Goal: Transaction & Acquisition: Subscribe to service/newsletter

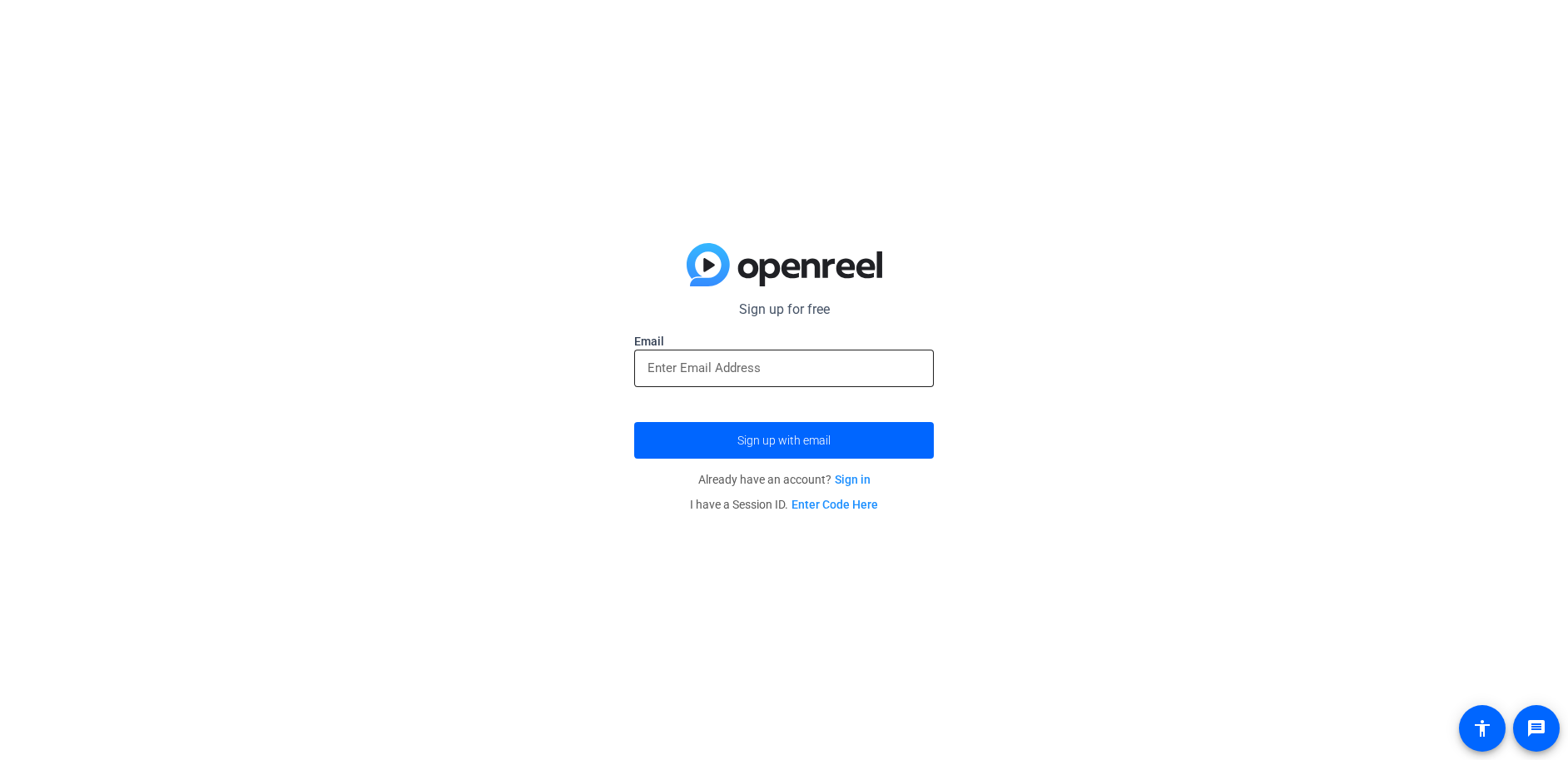
click at [793, 366] on input "email" at bounding box center [784, 368] width 273 height 20
type input "[EMAIL_ADDRESS][DOMAIN_NAME]"
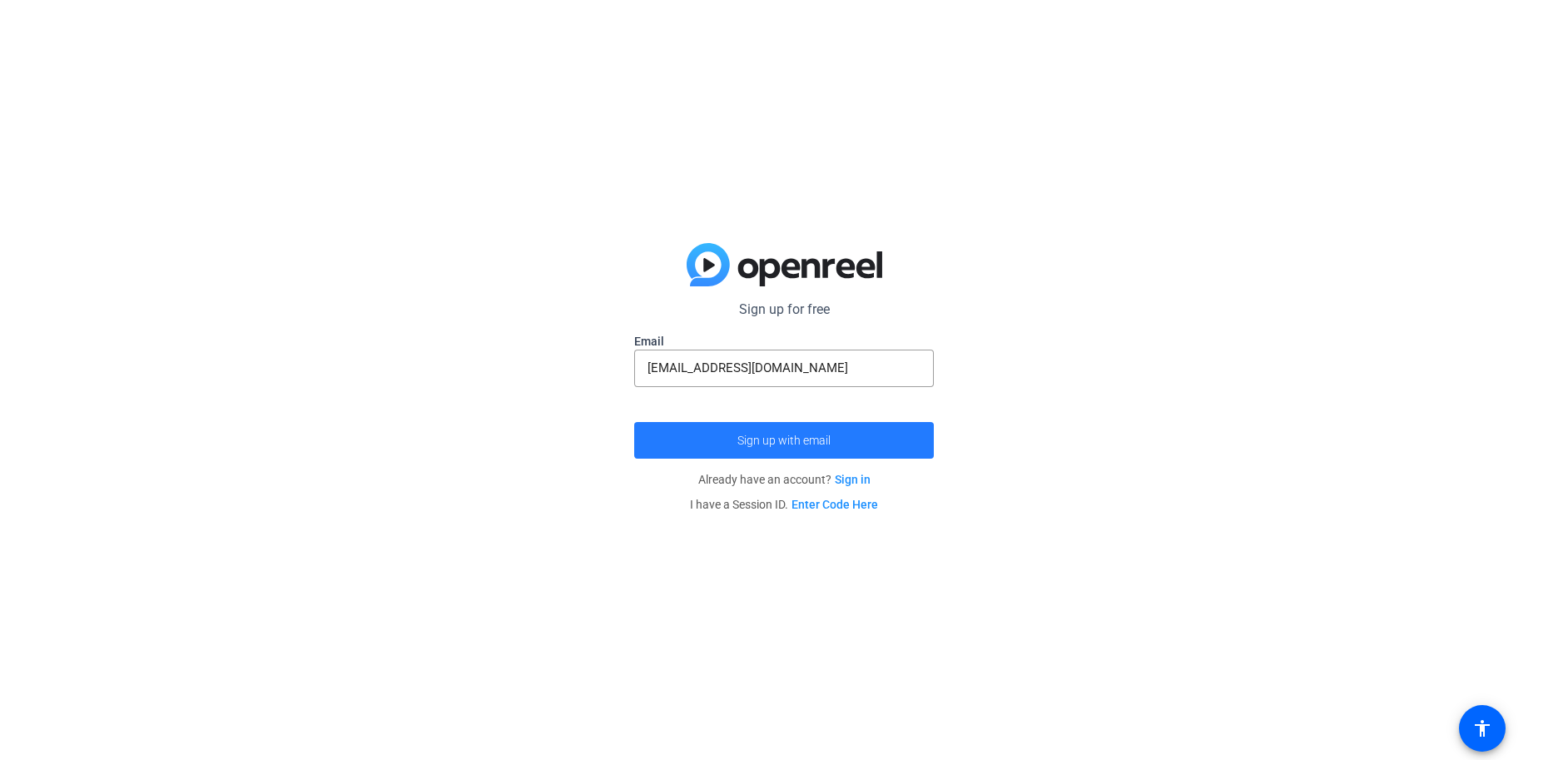
click at [801, 430] on span "submit" at bounding box center [784, 440] width 299 height 40
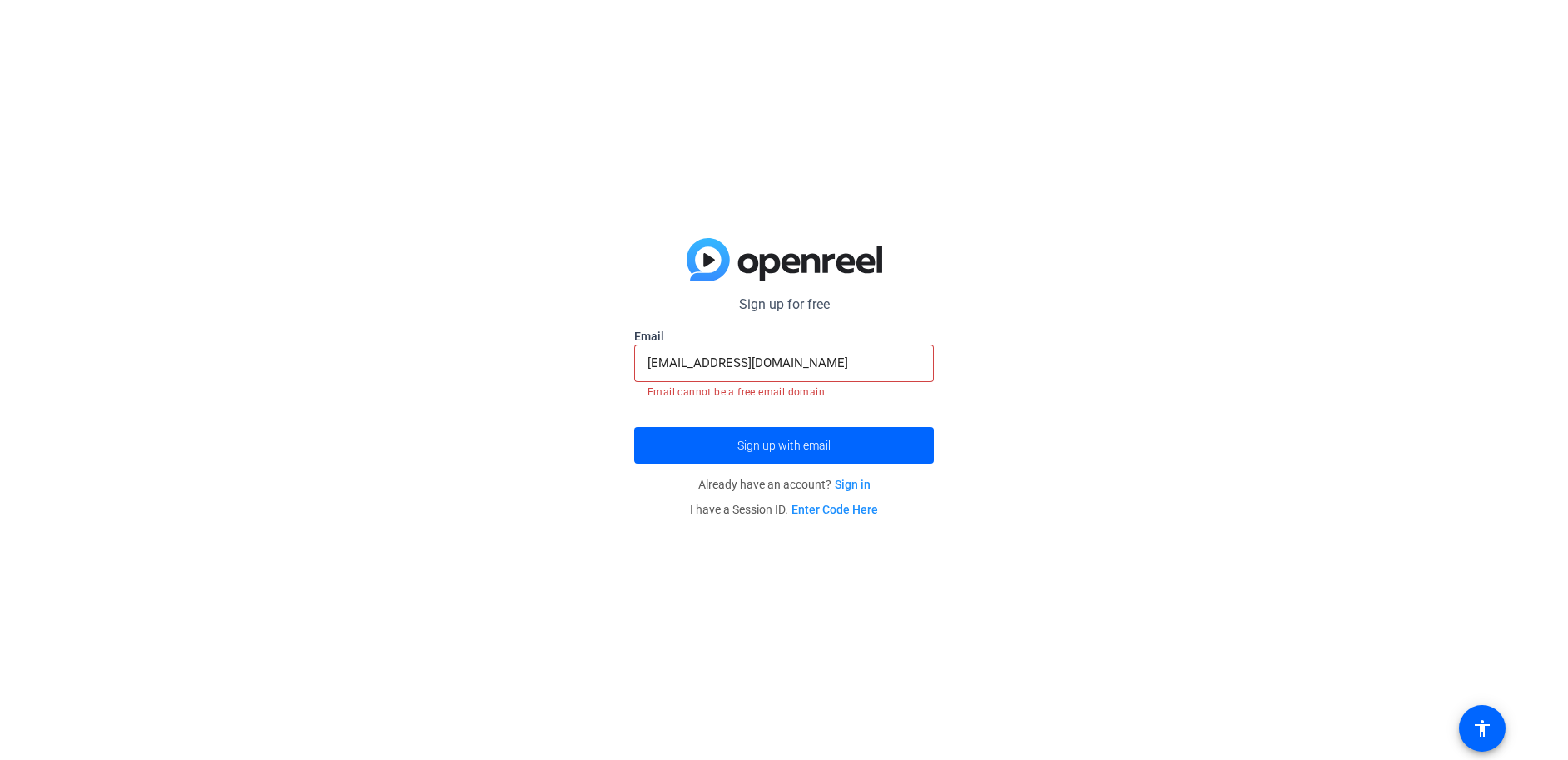
click at [762, 360] on input "[EMAIL_ADDRESS][DOMAIN_NAME]" at bounding box center [784, 363] width 273 height 20
click at [861, 484] on link "Sign in" at bounding box center [852, 485] width 36 height 13
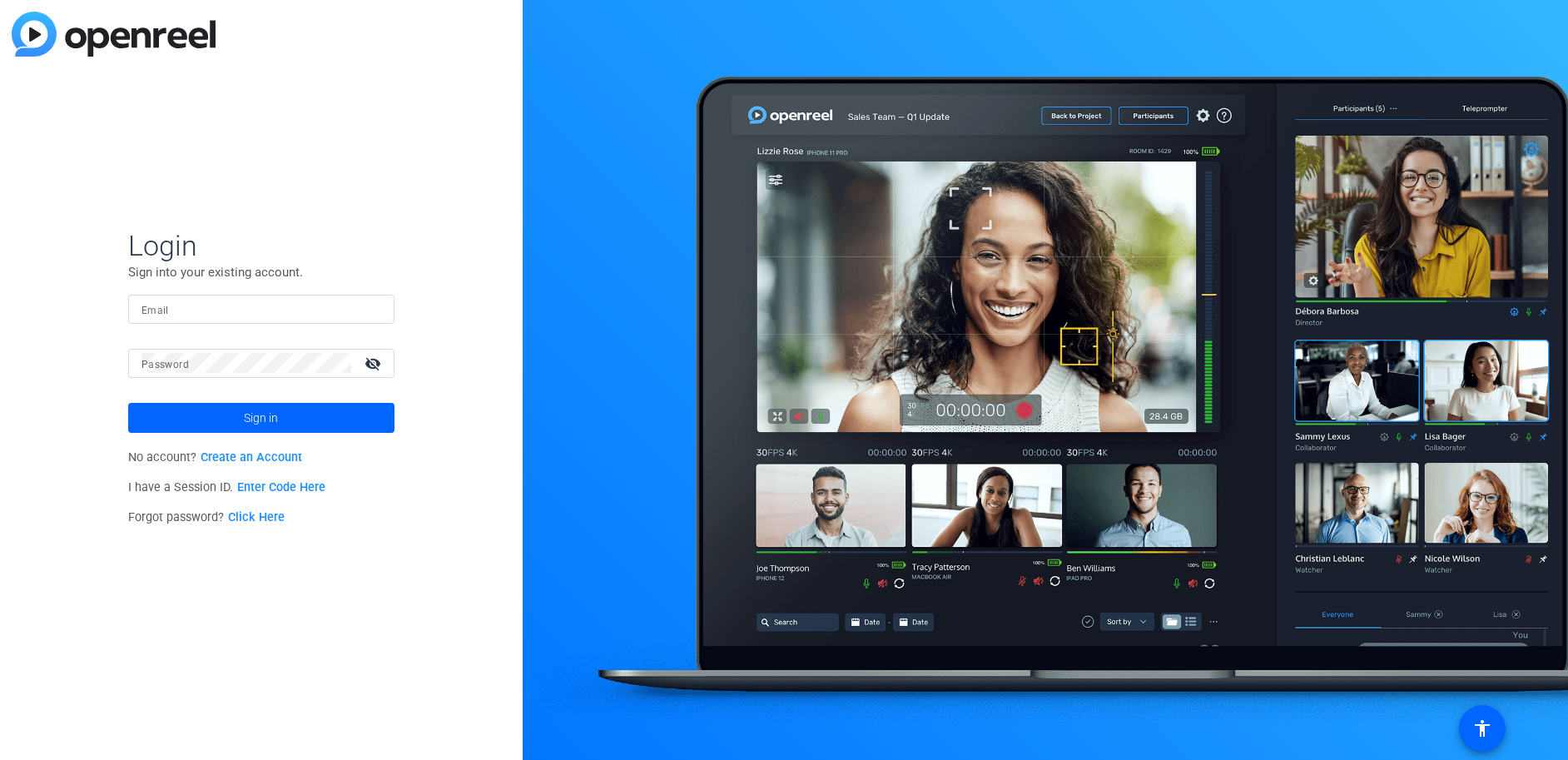
click at [206, 309] on input "Email" at bounding box center [261, 309] width 239 height 20
paste input "Synthesia)"
type input "Synthesia)"
click at [229, 460] on link "Create an Account" at bounding box center [252, 457] width 102 height 14
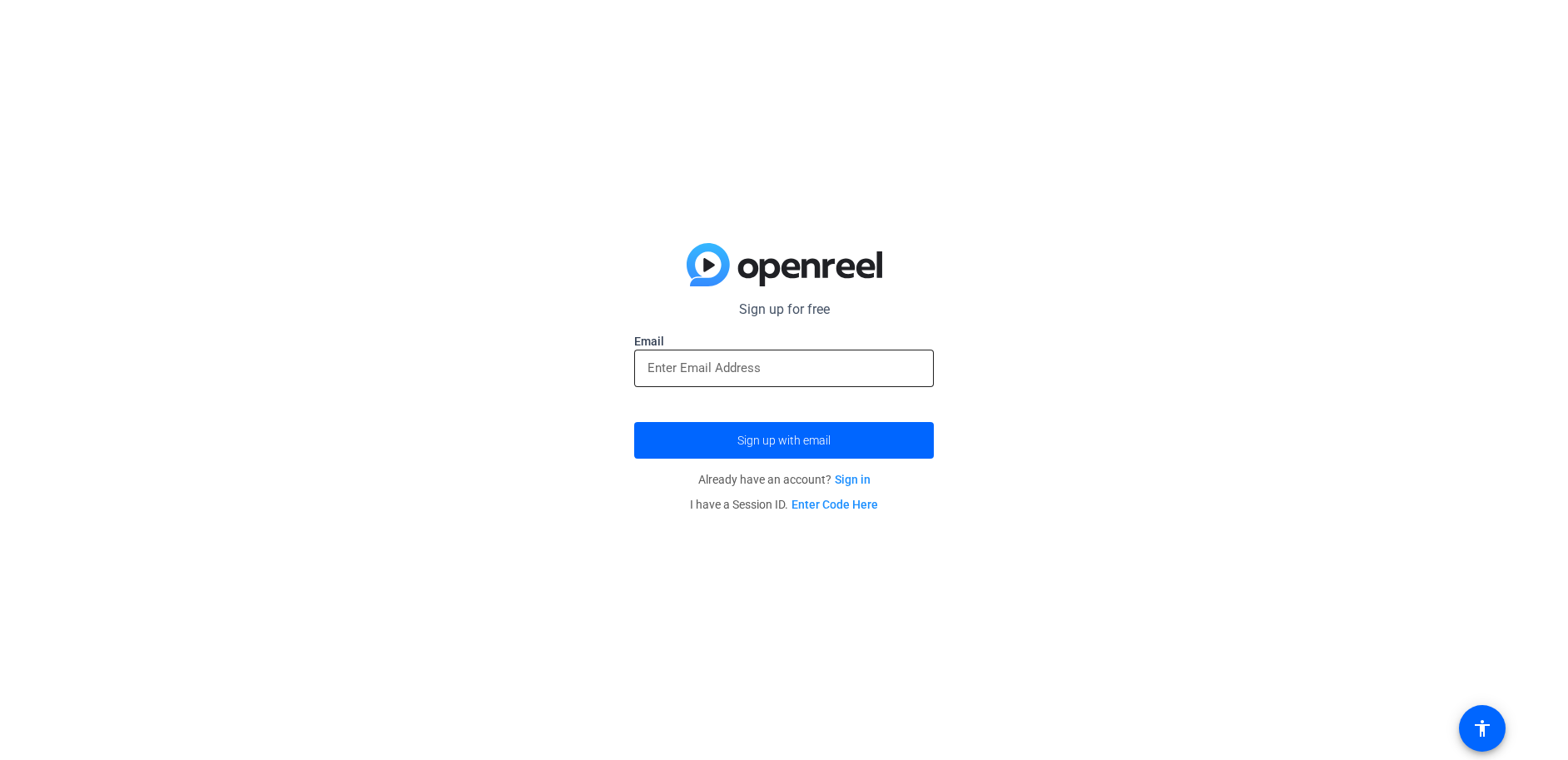
click at [728, 379] on div at bounding box center [784, 368] width 273 height 38
click at [732, 363] on input "email" at bounding box center [784, 368] width 273 height 20
type input "[EMAIL_ADDRESS][DOMAIN_NAME]"
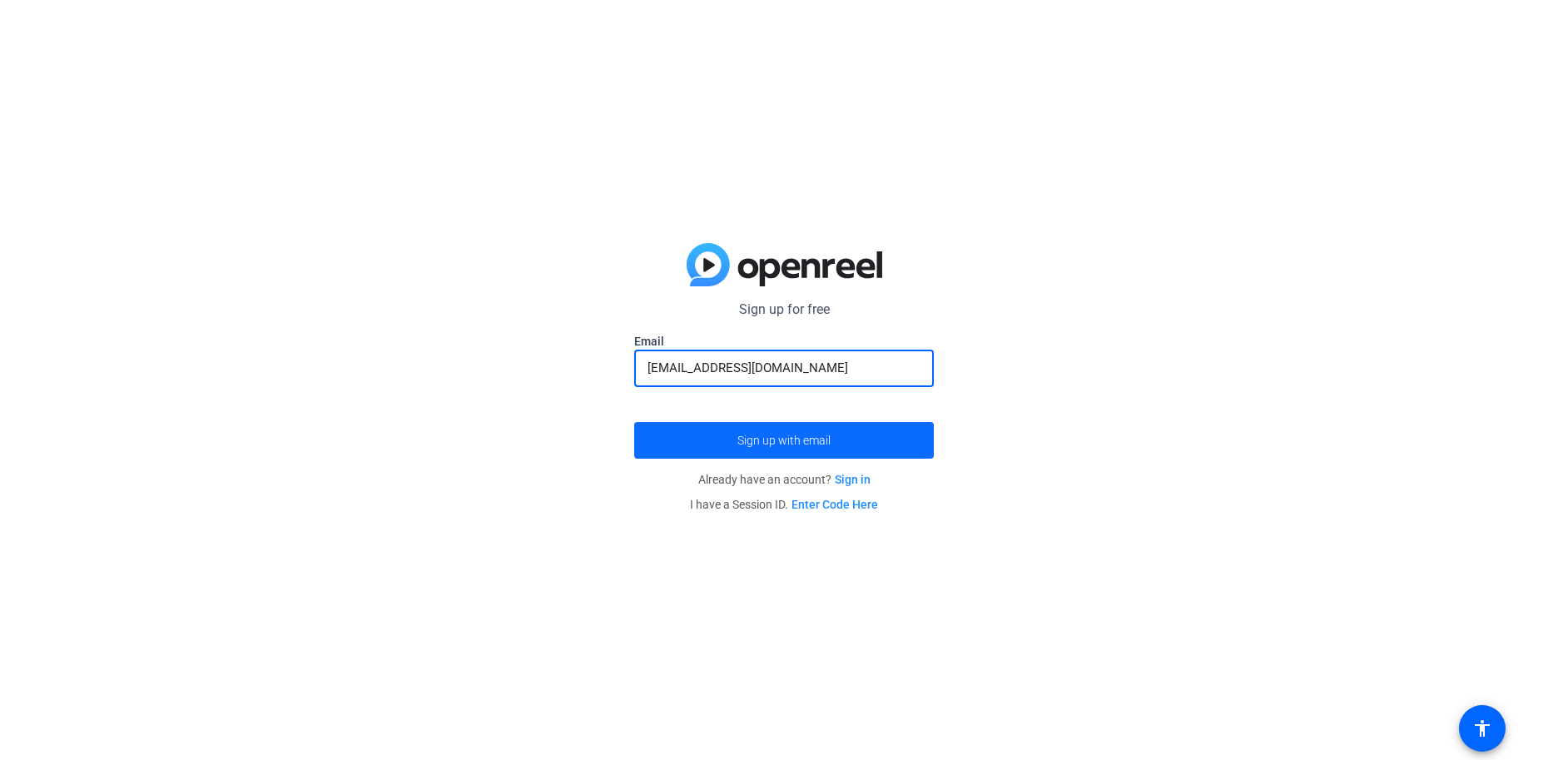
click at [769, 440] on span "Sign up with email" at bounding box center [784, 440] width 93 height 0
